Goal: Navigation & Orientation: Find specific page/section

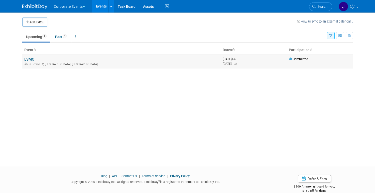
click at [29, 58] on link "ESMO" at bounding box center [29, 59] width 10 height 5
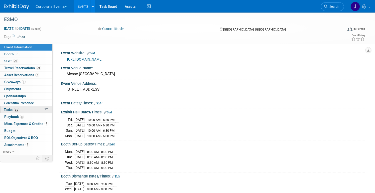
click at [19, 109] on span "Tasks 0%" at bounding box center [12, 110] width 16 height 4
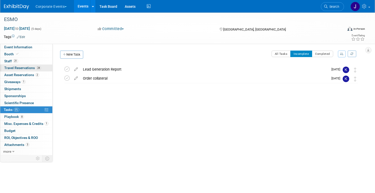
click at [38, 70] on link "24 Travel Reservations 24" at bounding box center [26, 68] width 52 height 7
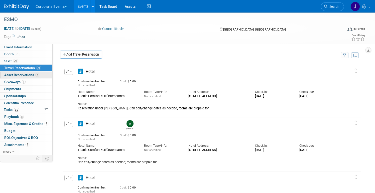
click at [31, 76] on span "Asset Reservations 2" at bounding box center [21, 75] width 35 height 4
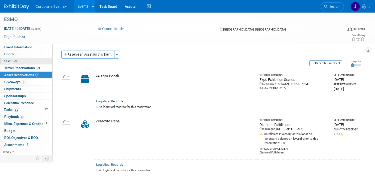
click at [18, 60] on span "Staff 21" at bounding box center [11, 61] width 14 height 4
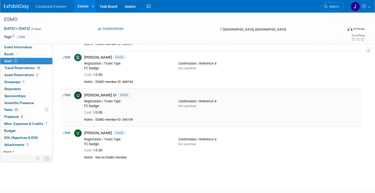
scroll to position [676, 0]
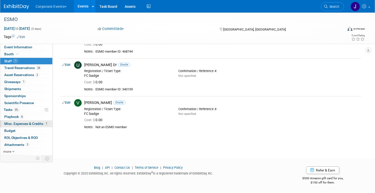
click at [35, 123] on span "Misc. Expenses & Credits 1" at bounding box center [26, 124] width 44 height 4
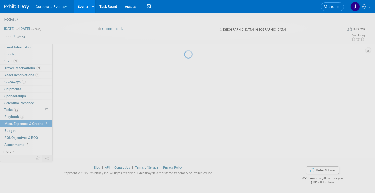
scroll to position [0, 0]
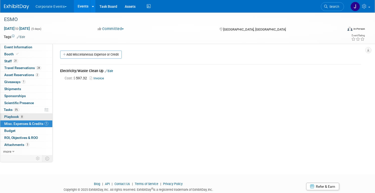
click at [27, 119] on link "8 Playbook 8" at bounding box center [26, 116] width 52 height 7
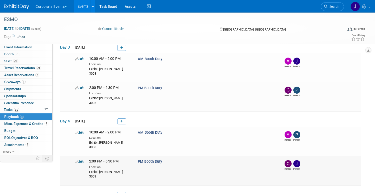
scroll to position [185, 0]
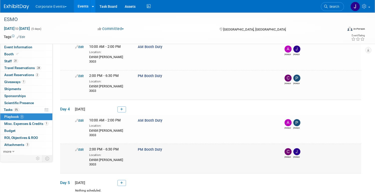
click at [296, 148] on img at bounding box center [296, 151] width 7 height 7
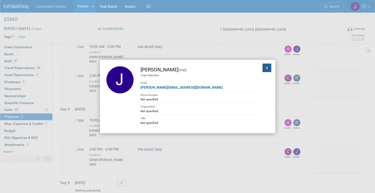
click at [262, 66] on button "X" at bounding box center [266, 68] width 9 height 9
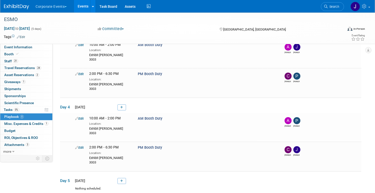
scroll to position [0, 0]
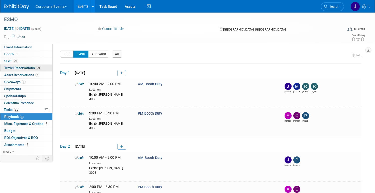
click at [38, 70] on span "Travel Reservations 24" at bounding box center [22, 68] width 37 height 4
